Goal: Task Accomplishment & Management: Use online tool/utility

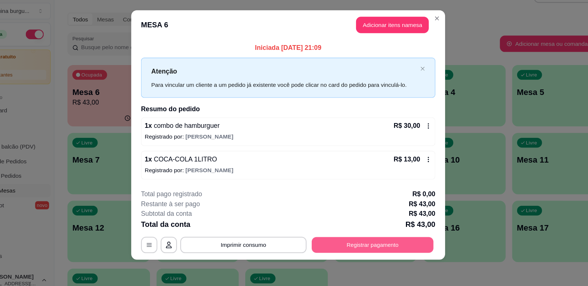
click at [372, 245] on button "Registrar pagamento" at bounding box center [370, 242] width 110 height 14
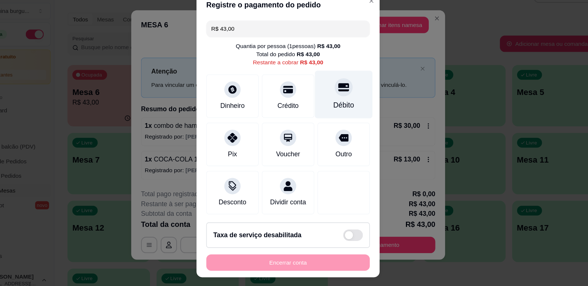
click at [338, 106] on div "Débito" at bounding box center [344, 106] width 52 height 43
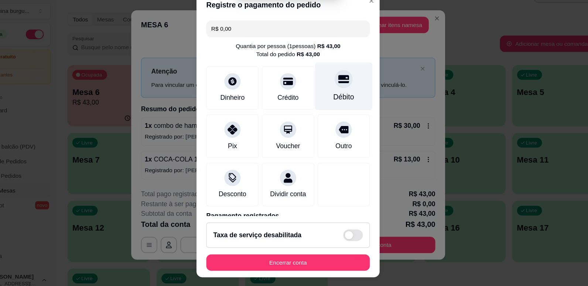
type input "R$ 0,00"
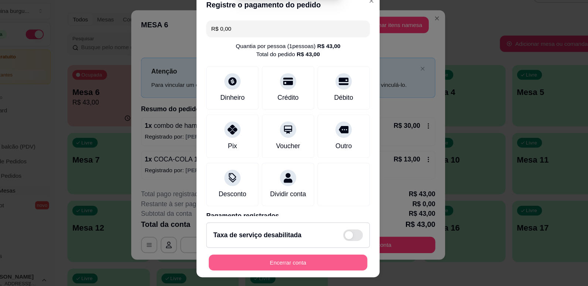
click at [319, 260] on button "Encerrar conta" at bounding box center [293, 258] width 143 height 14
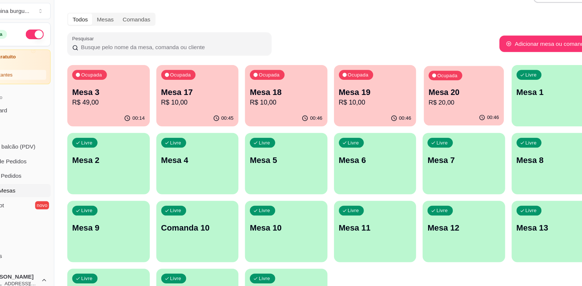
click at [425, 114] on p "R$ 20,00" at bounding box center [453, 113] width 64 height 8
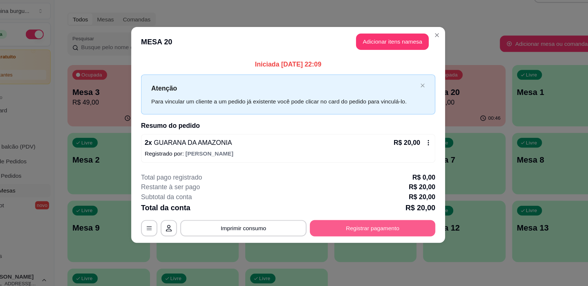
click at [410, 223] on button "Registrar pagamento" at bounding box center [369, 227] width 113 height 15
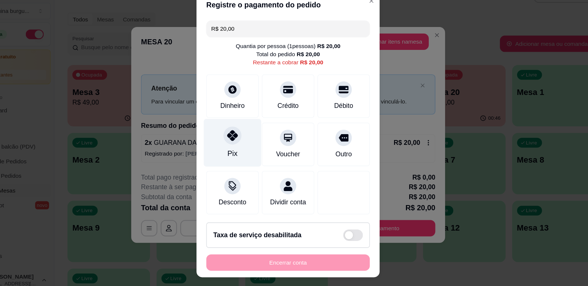
click at [236, 151] on div "Pix" at bounding box center [244, 149] width 52 height 43
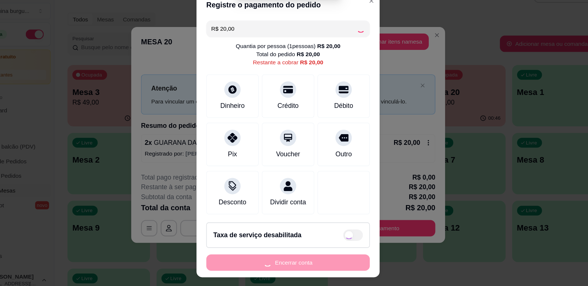
type input "R$ 0,00"
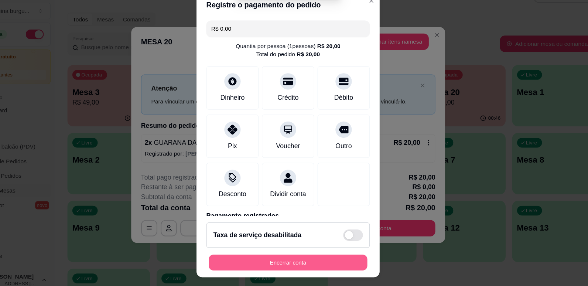
click at [323, 254] on button "Encerrar conta" at bounding box center [293, 258] width 143 height 14
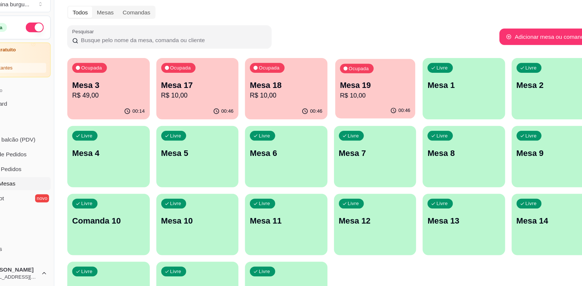
click at [382, 101] on p "Mesa 19" at bounding box center [373, 104] width 64 height 10
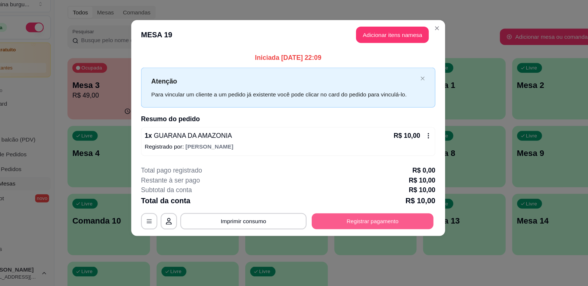
click at [379, 224] on button "Registrar pagamento" at bounding box center [370, 227] width 110 height 14
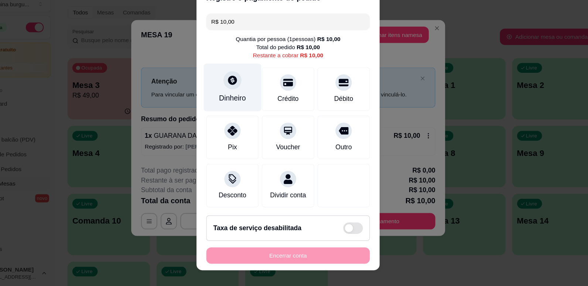
click at [239, 109] on div "Dinheiro" at bounding box center [244, 106] width 52 height 43
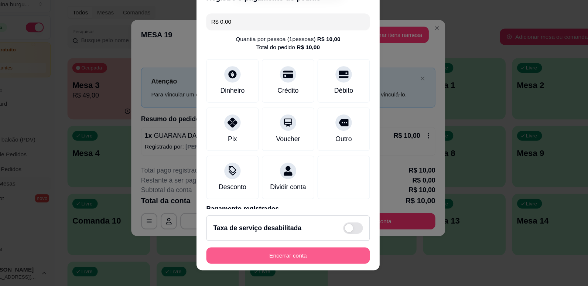
type input "R$ 0,00"
click at [335, 257] on button "Encerrar conta" at bounding box center [294, 258] width 148 height 15
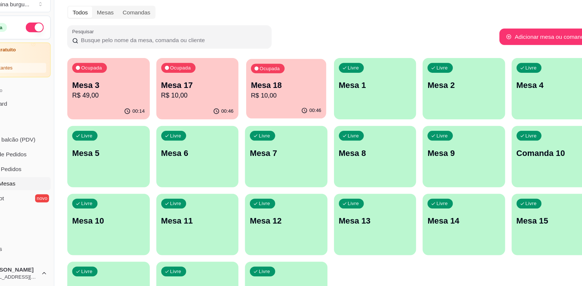
click at [284, 103] on p "Mesa 18" at bounding box center [293, 104] width 64 height 10
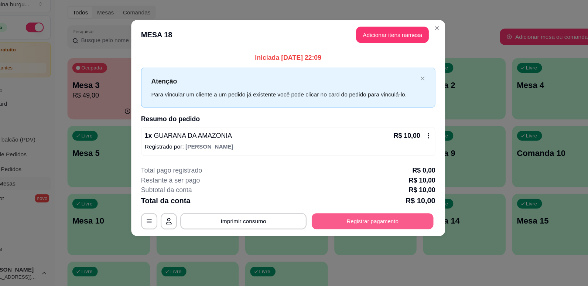
click at [395, 220] on button "Registrar pagamento" at bounding box center [370, 227] width 110 height 14
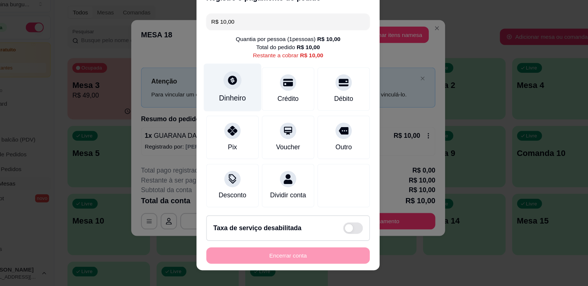
click at [246, 99] on div at bounding box center [244, 100] width 16 height 16
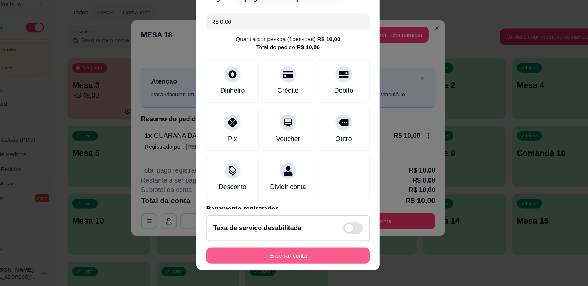
type input "R$ 0,00"
click at [335, 258] on button "Encerrar conta" at bounding box center [293, 258] width 143 height 14
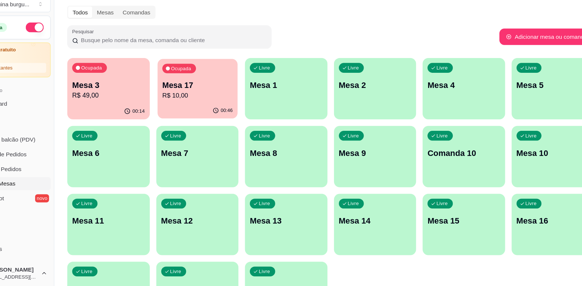
click at [186, 104] on p "Mesa 17" at bounding box center [212, 104] width 64 height 10
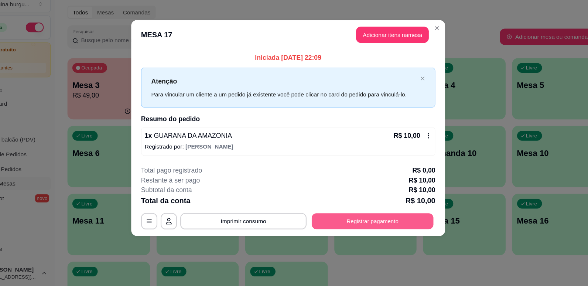
click at [352, 232] on button "Registrar pagamento" at bounding box center [370, 227] width 110 height 14
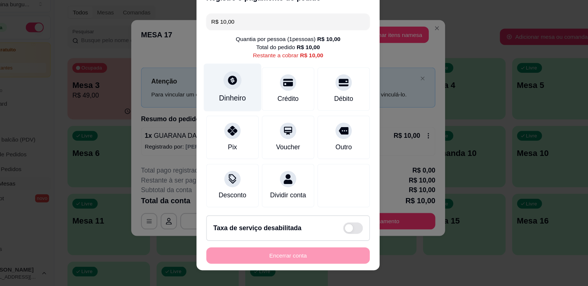
click at [238, 109] on div "Dinheiro" at bounding box center [244, 106] width 52 height 43
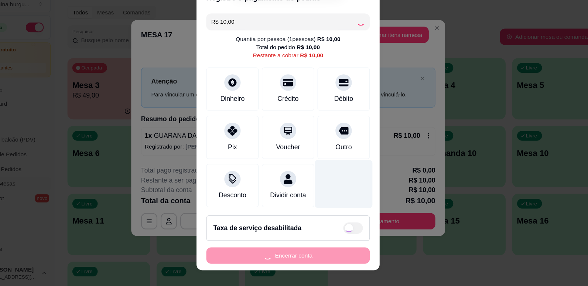
type input "R$ 0,00"
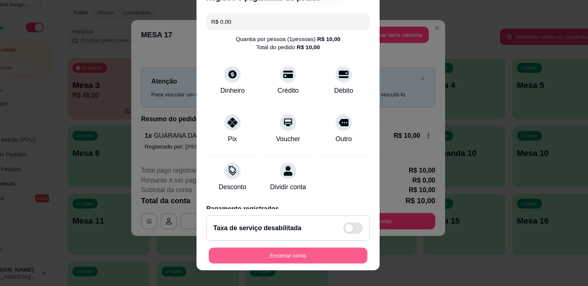
click at [326, 258] on button "Encerrar conta" at bounding box center [293, 258] width 143 height 14
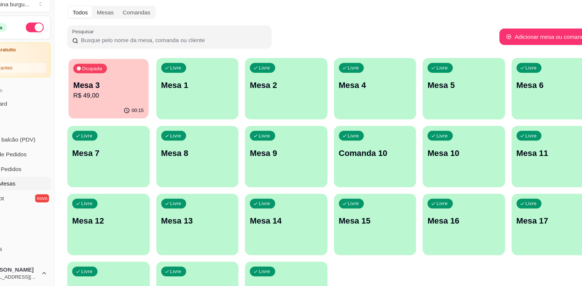
click at [134, 116] on p "R$ 49,00" at bounding box center [132, 113] width 64 height 8
